Goal: Communication & Community: Answer question/provide support

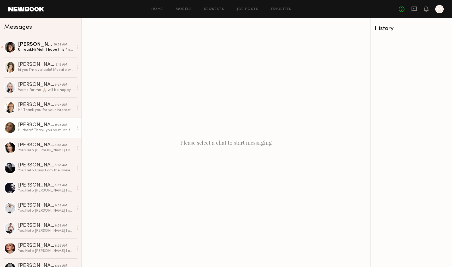
click at [41, 130] on div "Hi there! Thank you so much for reaching out- yes I am available :) my day time…" at bounding box center [46, 130] width 56 height 5
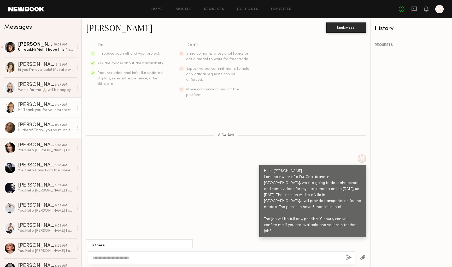
click at [37, 110] on div "Hi! Thank you for your interest to book me but unfortunately I am not available…" at bounding box center [46, 110] width 56 height 5
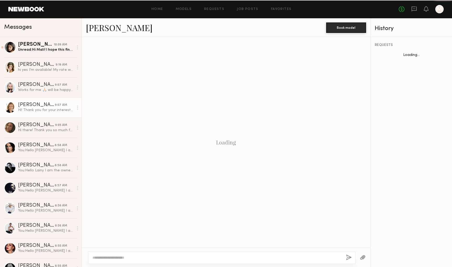
scroll to position [80, 0]
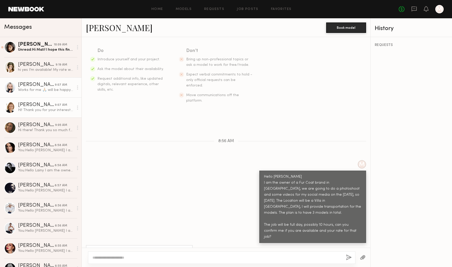
click at [30, 90] on div "Works for me 🙏🏼 will be happy to work together . Let me know once it’s confirme…" at bounding box center [46, 90] width 56 height 5
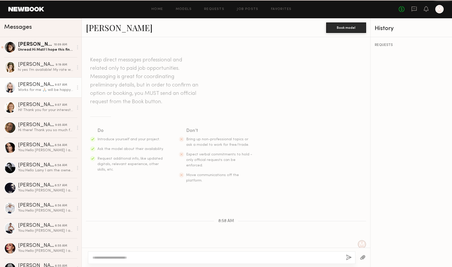
scroll to position [135, 0]
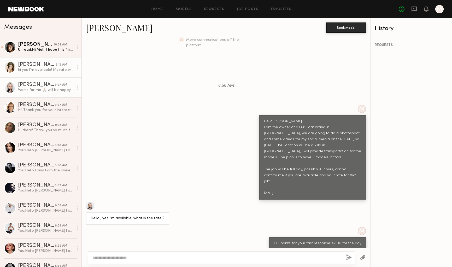
click at [30, 68] on div "hi yes I’m available! My rate would be around $150 per hour!" at bounding box center [46, 69] width 56 height 5
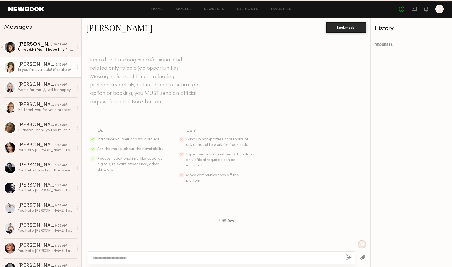
scroll to position [86, 0]
